Goal: Find specific page/section: Find specific page/section

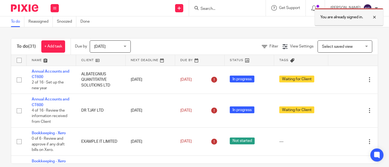
click at [375, 18] on div at bounding box center [370, 17] width 15 height 7
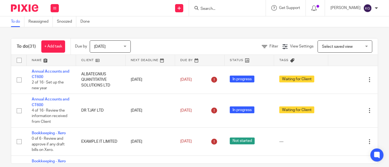
click at [200, 5] on form at bounding box center [229, 8] width 58 height 7
click at [200, 8] on input "Search" at bounding box center [224, 9] width 49 height 5
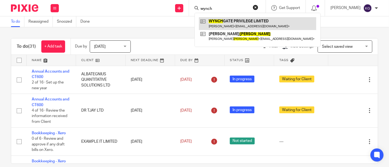
type input "wynch"
click at [218, 24] on link at bounding box center [257, 23] width 117 height 13
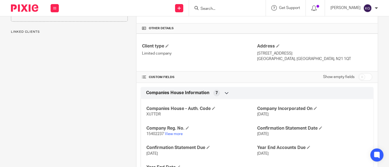
scroll to position [152, 0]
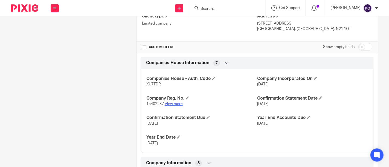
click at [171, 102] on link "View more" at bounding box center [174, 104] width 18 height 4
